Goal: Transaction & Acquisition: Purchase product/service

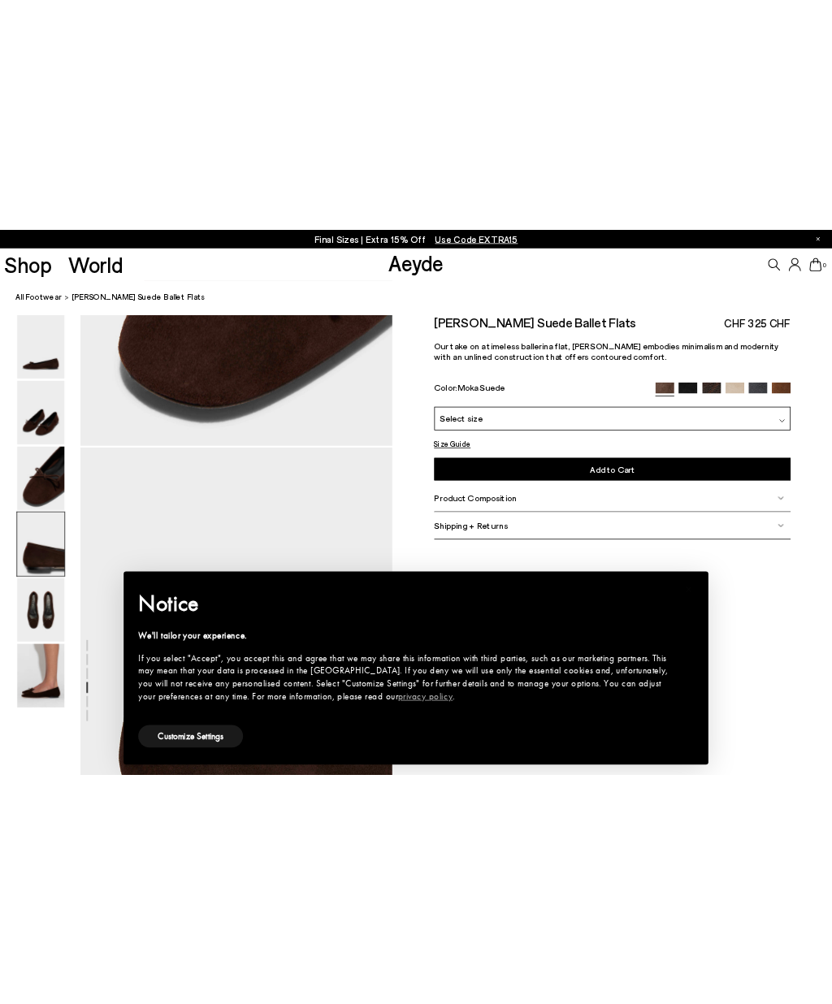
scroll to position [1355, 0]
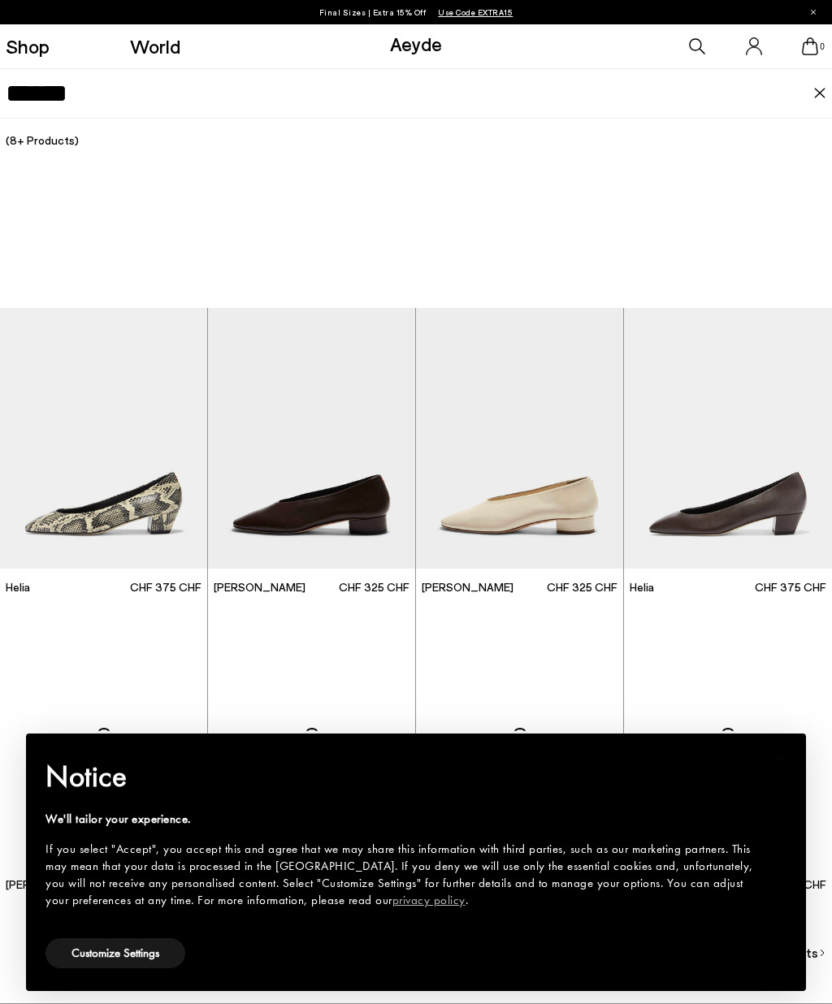
type input "******"
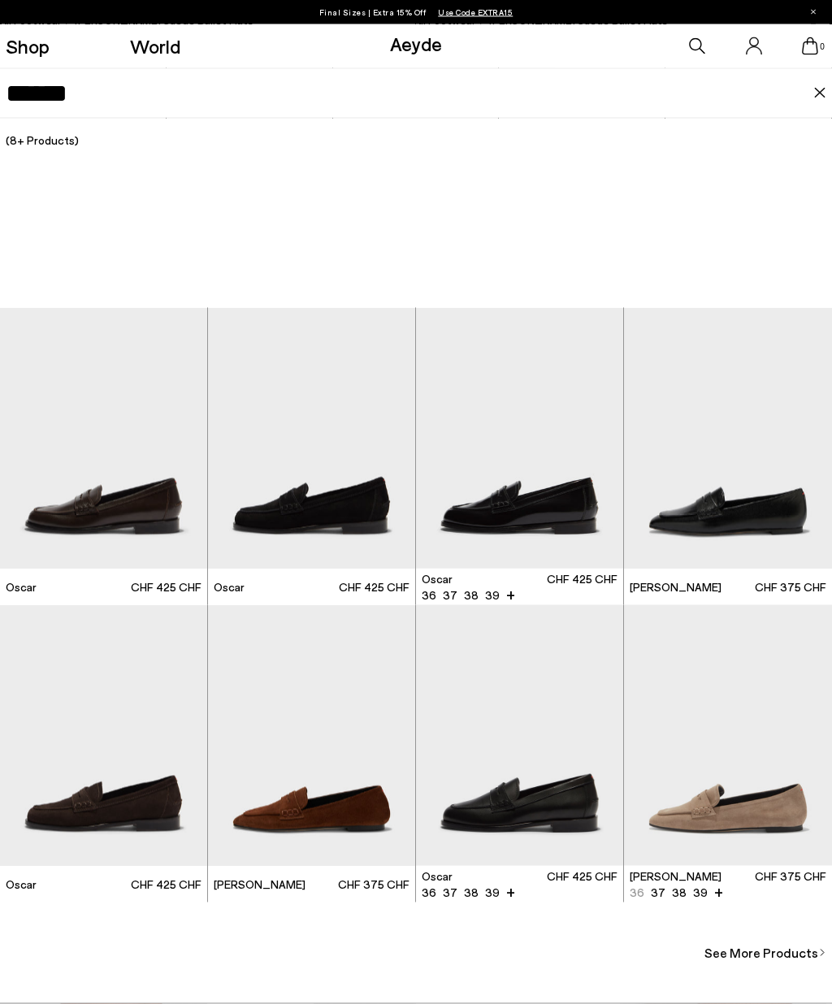
scroll to position [3128, 0]
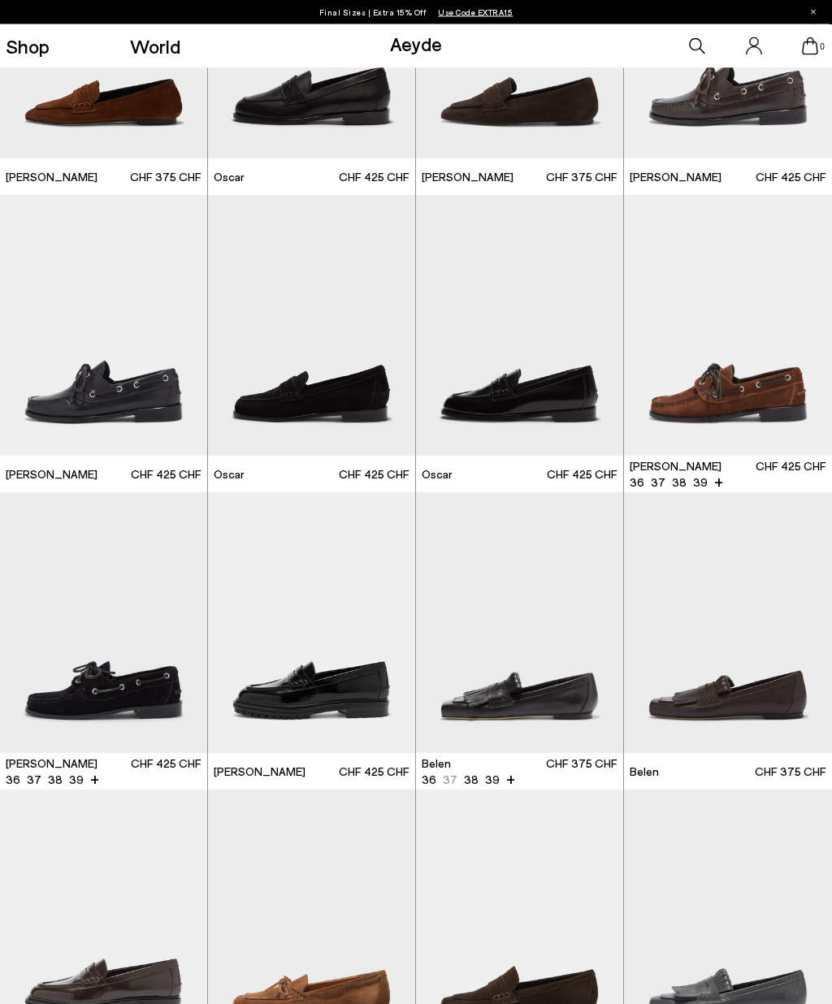
scroll to position [573, 0]
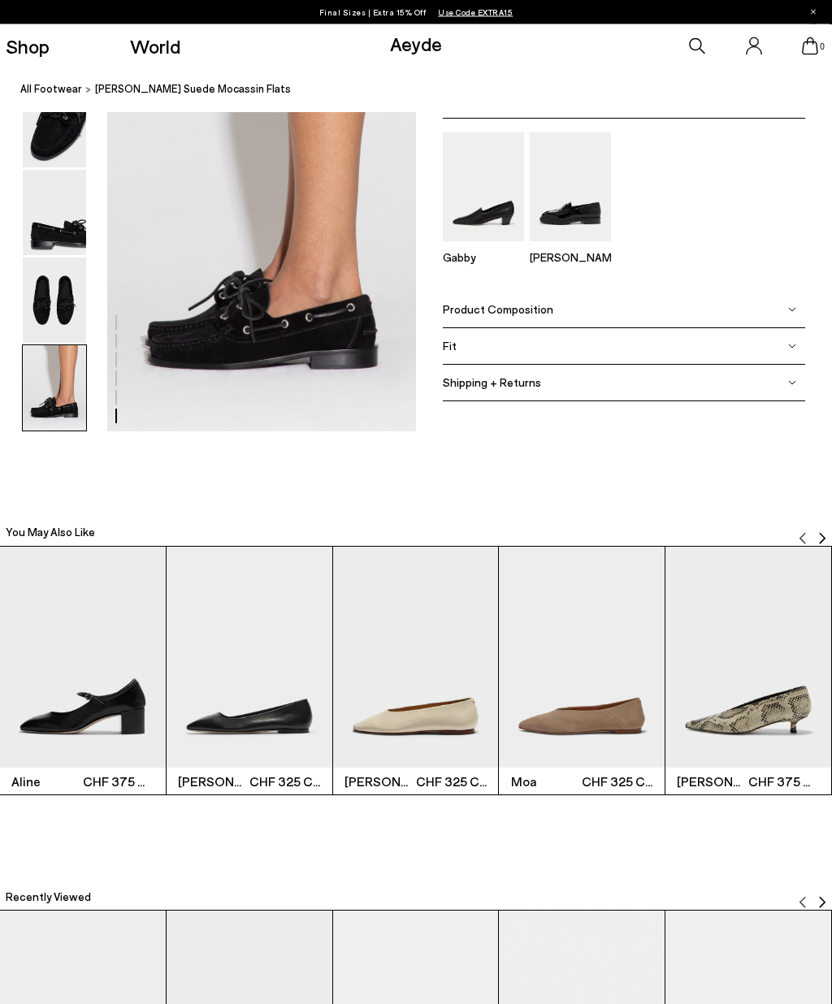
scroll to position [2183, 0]
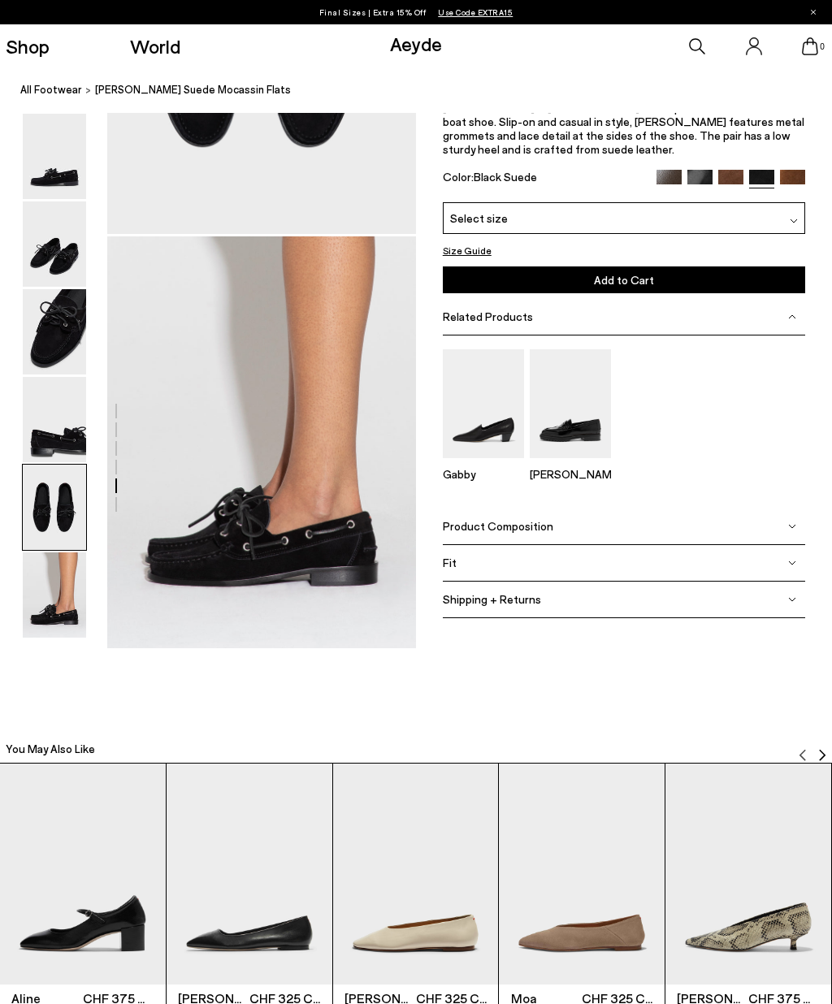
click at [71, 520] on img at bounding box center [54, 507] width 63 height 85
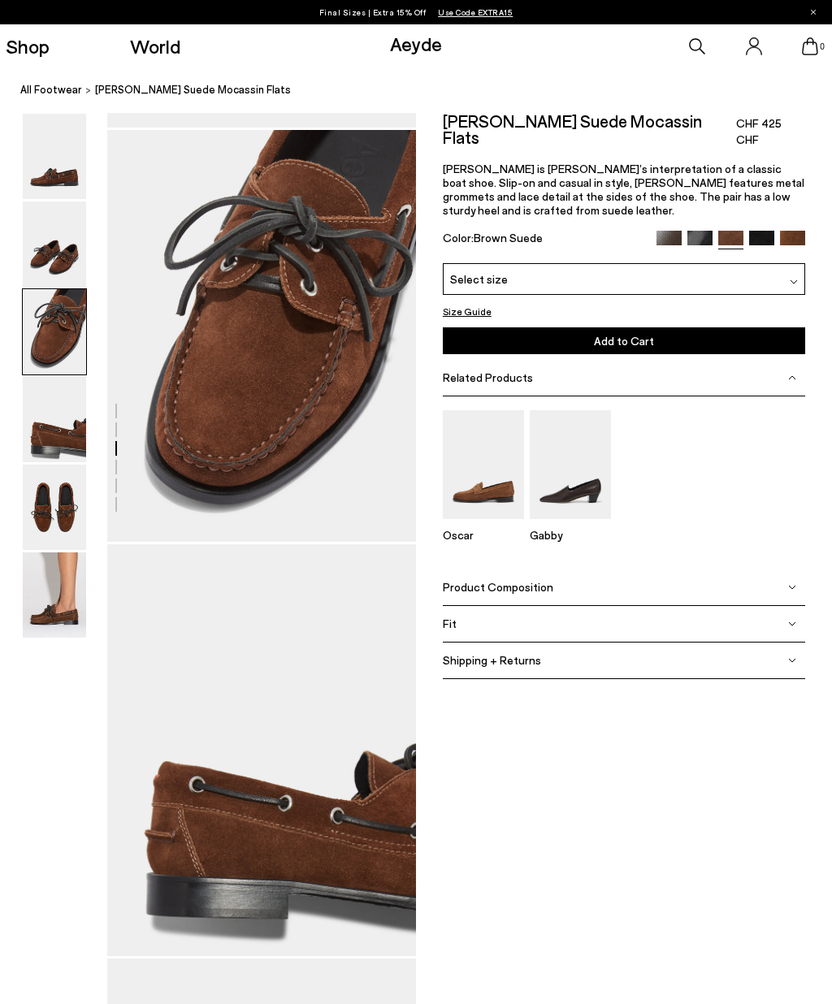
scroll to position [809, 0]
